Goal: Check status: Check status

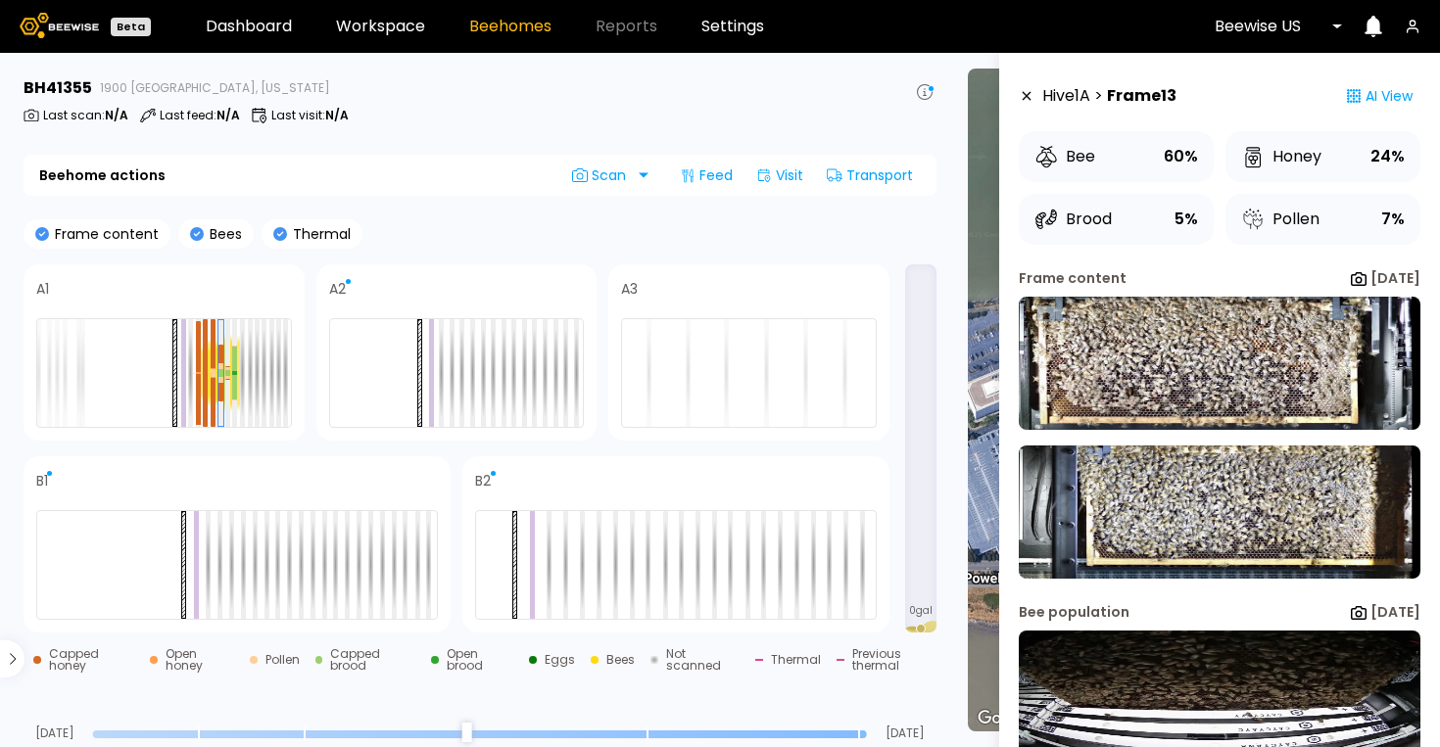
click at [583, 123] on div "BH 41355 1900 Powell, California Last scan : N/A Last feed : N/A Last visit : N…" at bounding box center [480, 103] width 913 height 55
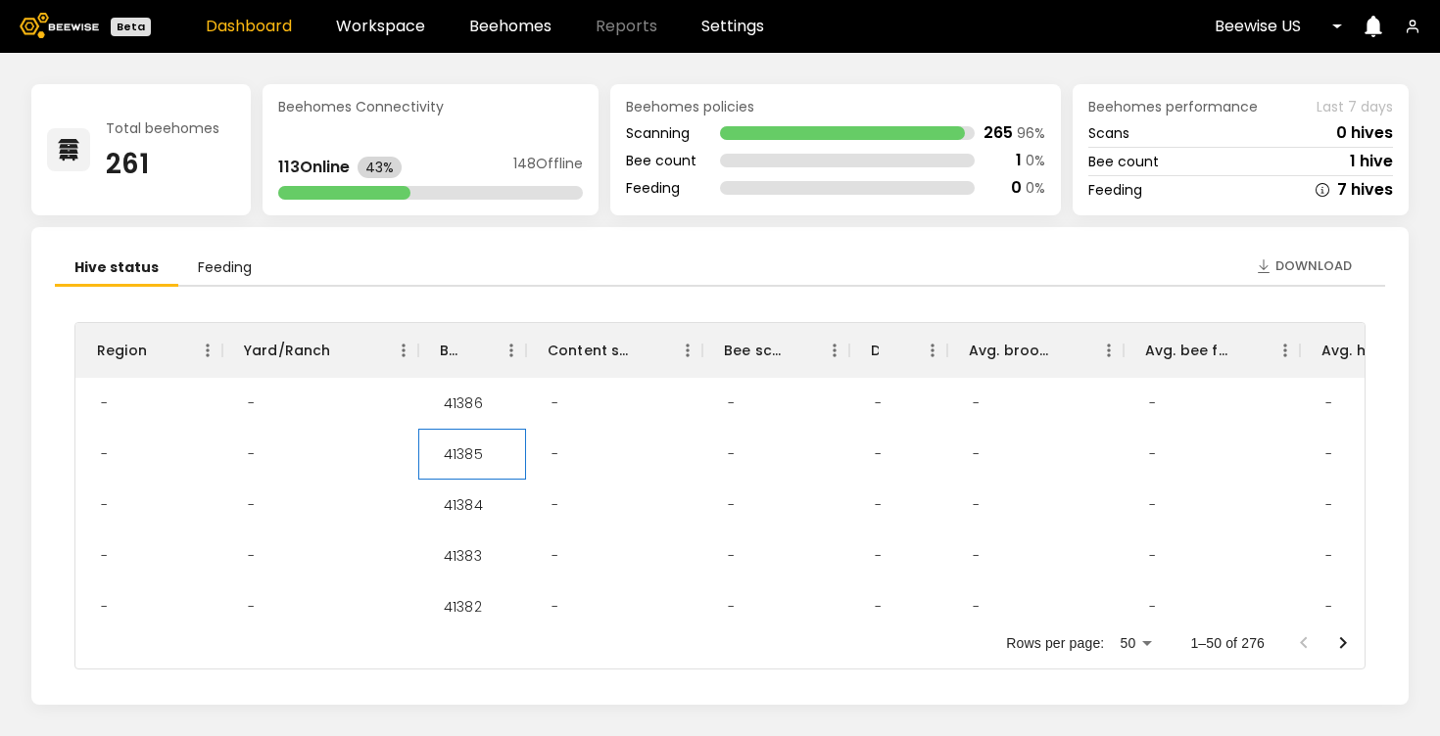
click at [462, 458] on div "41385" at bounding box center [463, 454] width 71 height 51
